Goal: Information Seeking & Learning: Learn about a topic

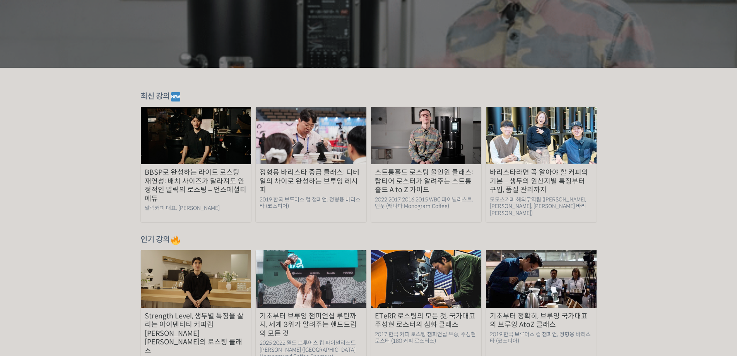
scroll to position [258, 0]
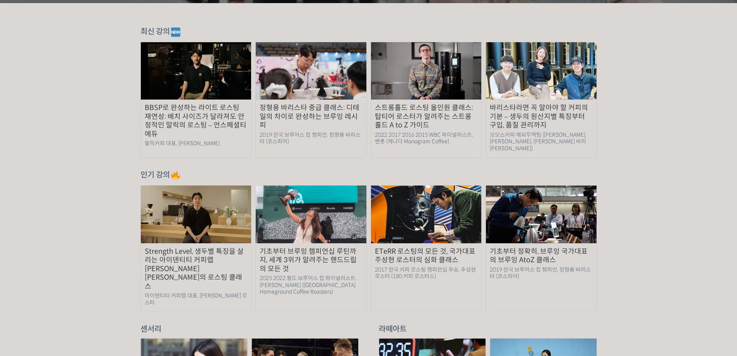
click at [536, 204] on img at bounding box center [541, 213] width 111 height 57
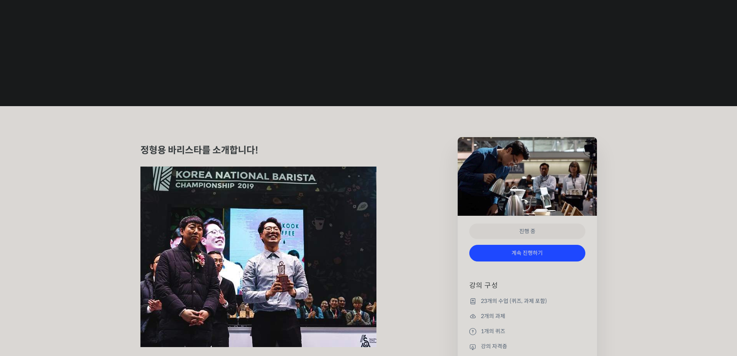
scroll to position [258, 0]
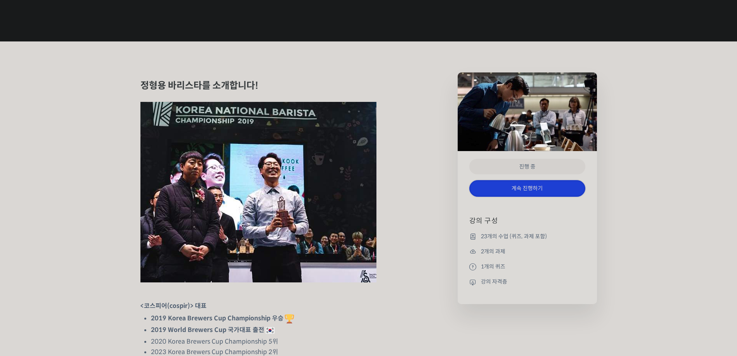
click at [545, 197] on link "계속 진행하기" at bounding box center [527, 188] width 116 height 17
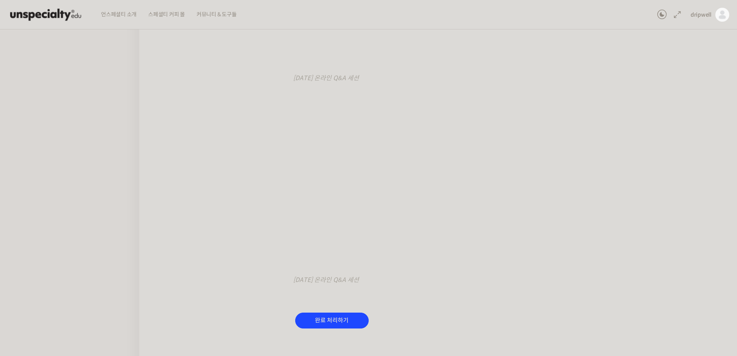
scroll to position [322, 0]
click at [652, 274] on div "기초부터 정확히, 브루잉 국가대표의 브루잉 AtoZ 클래스 질의응답 세션 녹화 편집본 모음 진행 중 수업 16 / 23 진행 중 ← 이전 질의…" at bounding box center [440, 95] width 524 height 765
drag, startPoint x: 718, startPoint y: 279, endPoint x: 697, endPoint y: 279, distance: 21.3
click at [718, 279] on div "기초부터 정확히, 브루잉 국가대표의 브루잉 AtoZ 클래스 질의응답 세션 녹화 편집본 모음 진행 중 수업 16 / 23 진행 중 ← 이전 질의…" at bounding box center [440, 97] width 602 height 793
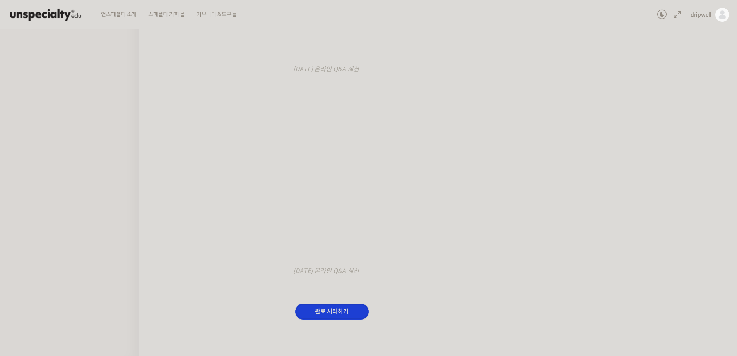
click at [337, 308] on input "완료 처리하기" at bounding box center [332, 311] width 74 height 16
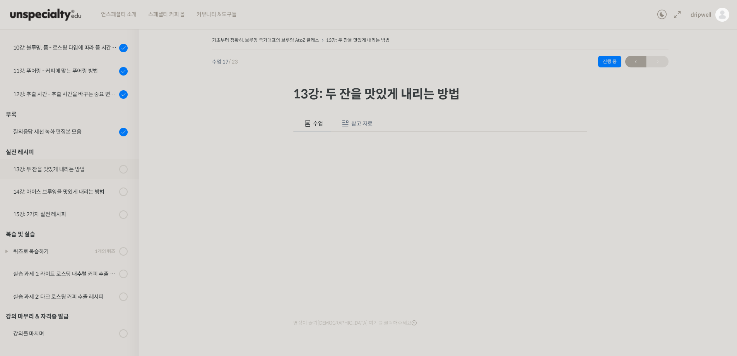
scroll to position [52, 0]
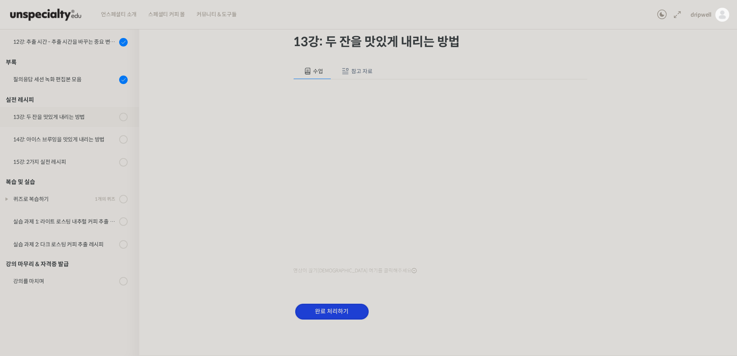
click at [333, 311] on input "완료 처리하기" at bounding box center [332, 311] width 74 height 16
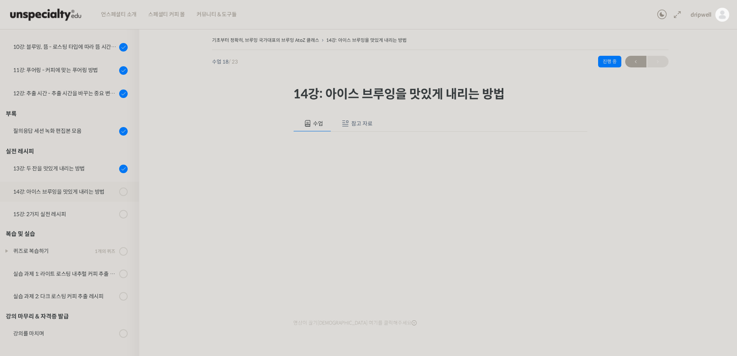
click at [635, 266] on div "기초부터 정확히, 브루잉 국가대표의 브루잉 AtoZ 클래스 14강: 아이스 브루잉을 맛있게 내리는 방법 진행 중 수업 18 / 23 진행 중 …" at bounding box center [440, 213] width 524 height 357
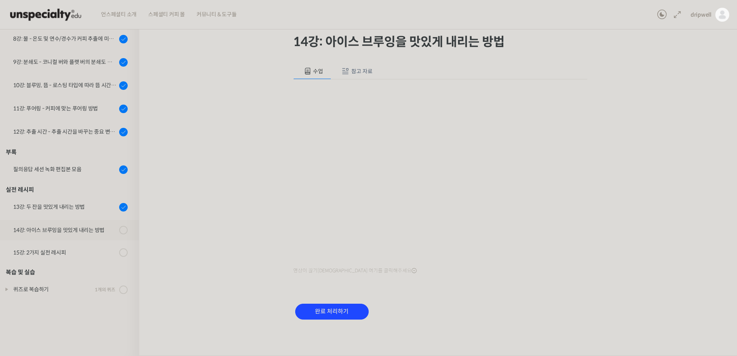
scroll to position [413, 0]
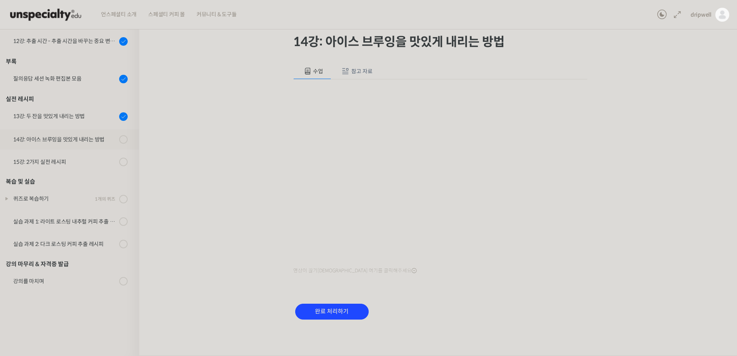
click at [672, 272] on div "기초부터 정확히, 브루잉 국가대표의 브루잉 AtoZ 클래스 14강: 아이스 브루잉을 맛있게 내리는 방법 진행 중 수업 18 / 23 진행 중 …" at bounding box center [440, 161] width 524 height 357
click at [646, 267] on div "기초부터 정확히, 브루잉 국가대표의 브루잉 AtoZ 클래스 14강: 아이스 브루잉을 맛있게 내리는 방법 진행 중 수업 18 / 23 진행 중 …" at bounding box center [440, 161] width 524 height 357
click at [655, 279] on div "기초부터 정확히, 브루잉 국가대표의 브루잉 AtoZ 클래스 14강: 아이스 브루잉을 맛있게 내리는 방법 진행 중 수업 18 / 23 진행 중 …" at bounding box center [440, 161] width 524 height 357
click at [325, 308] on input "완료 처리하기" at bounding box center [332, 311] width 74 height 16
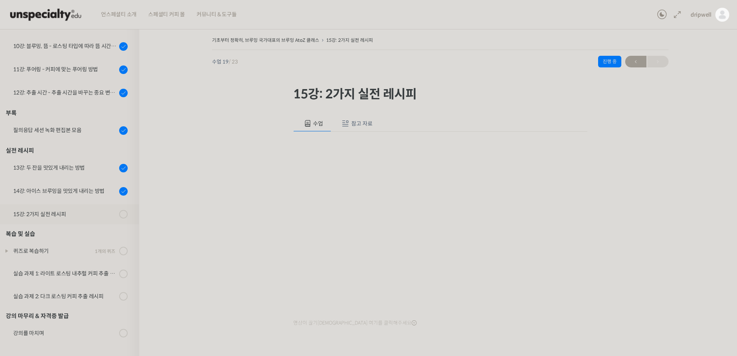
drag, startPoint x: 679, startPoint y: 297, endPoint x: 674, endPoint y: 297, distance: 4.7
click at [679, 297] on div "기초부터 정확히, 브루잉 국가대표의 브루잉 AtoZ 클래스 15강: 2가지 실전 레시피 진행 중 수업 19 / 23 진행 중 ← 이전 15강:…" at bounding box center [440, 213] width 524 height 357
